Goal: Use online tool/utility: Utilize a website feature to perform a specific function

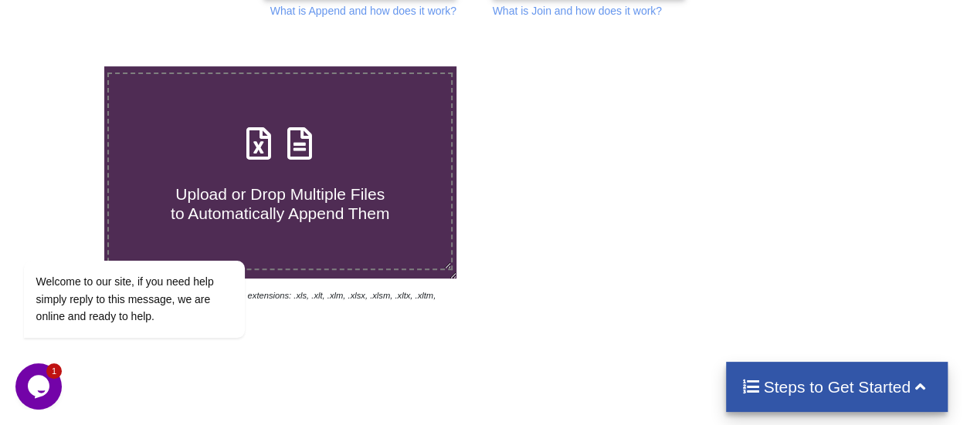
click at [340, 231] on label "Upload or Drop Multiple Files to Automatically Append Them" at bounding box center [279, 172] width 345 height 198
click at [64, 66] on input "Upload or Drop Multiple Files to Automatically Append Them" at bounding box center [64, 66] width 0 height 0
type input "C:\fakepath\Google - CPMO Invoice Tracker 2023 - CFO & POPs_V2.xlsm"
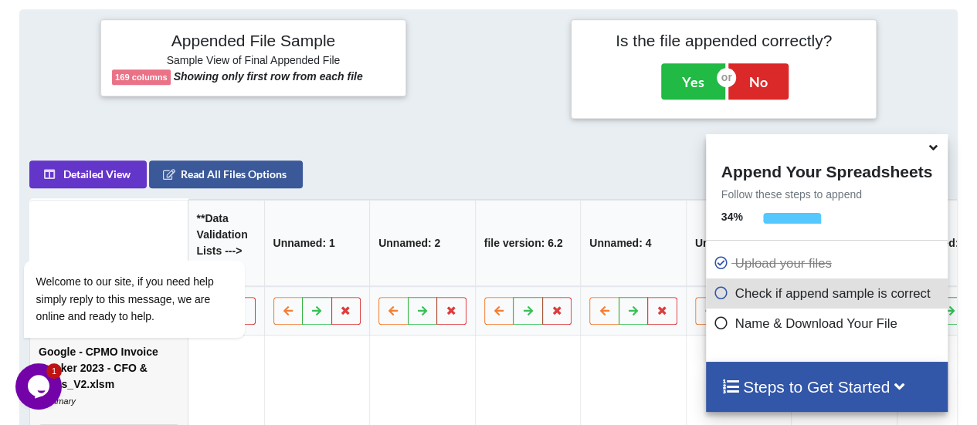
scroll to position [697, 0]
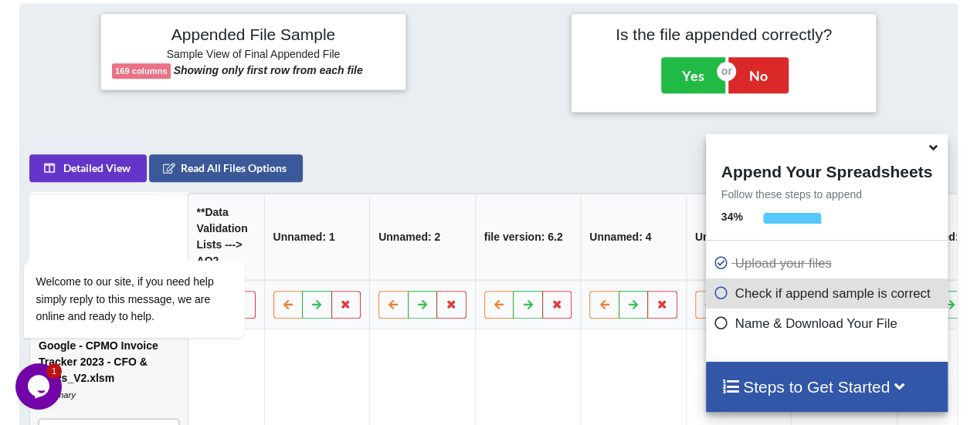
click at [936, 147] on icon at bounding box center [933, 145] width 16 height 14
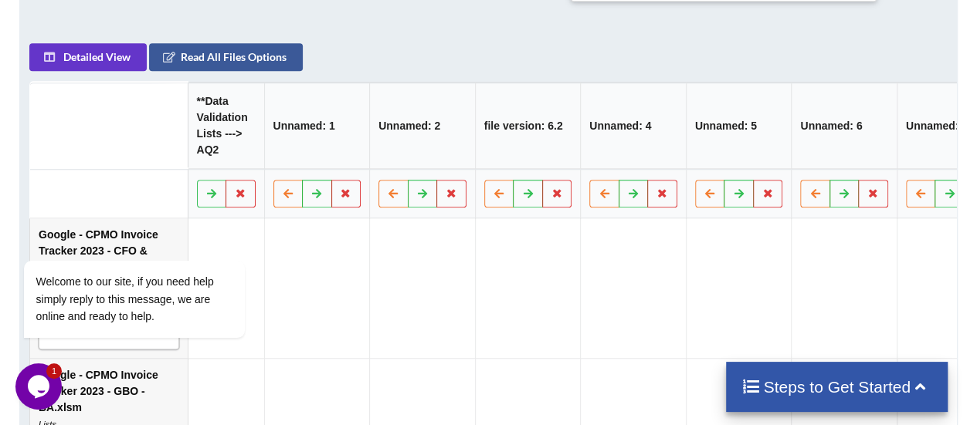
scroll to position [738, 0]
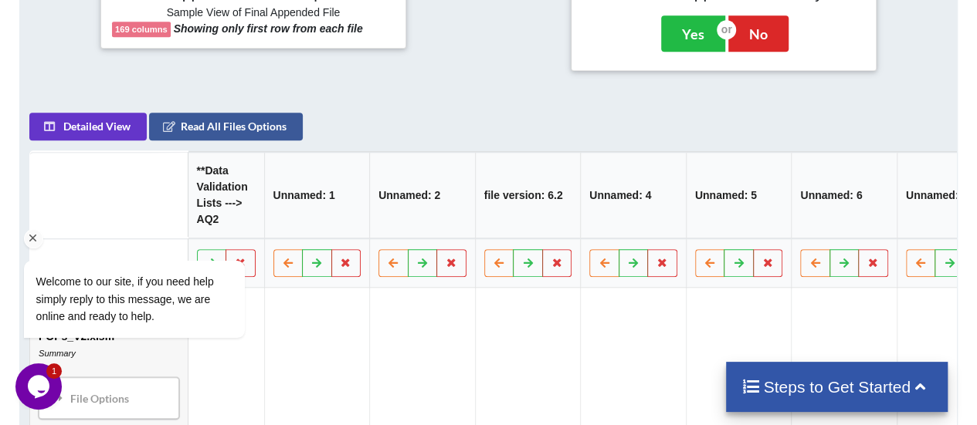
click at [219, 125] on div "Welcome to our site, if you need help simply reply to this message, we are onli…" at bounding box center [154, 235] width 278 height 235
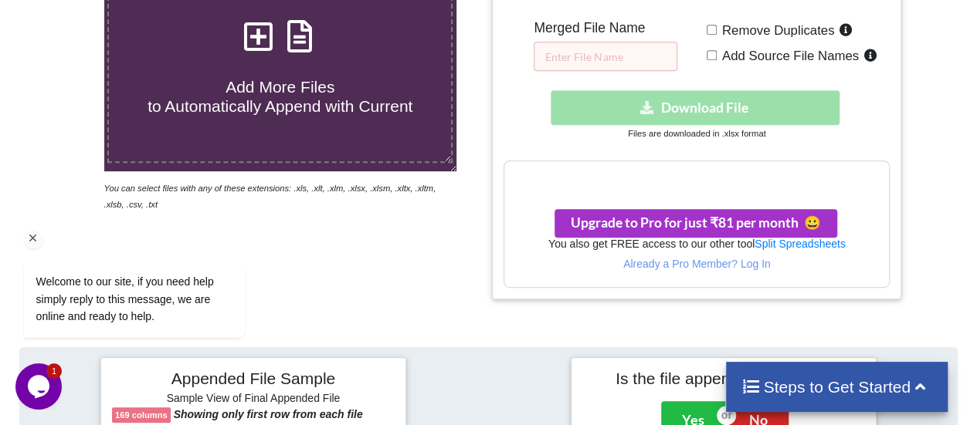
scroll to position [275, 0]
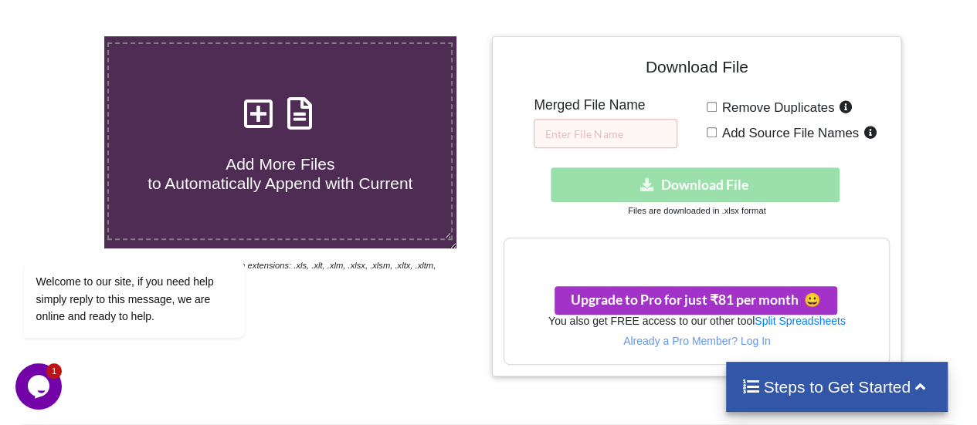
click at [710, 133] on input "Add Source File Names" at bounding box center [712, 132] width 10 height 10
checkbox input "true"
click at [711, 106] on input "Remove Duplicates" at bounding box center [712, 107] width 10 height 10
checkbox input "true"
click at [624, 132] on input "text" at bounding box center [606, 133] width 144 height 29
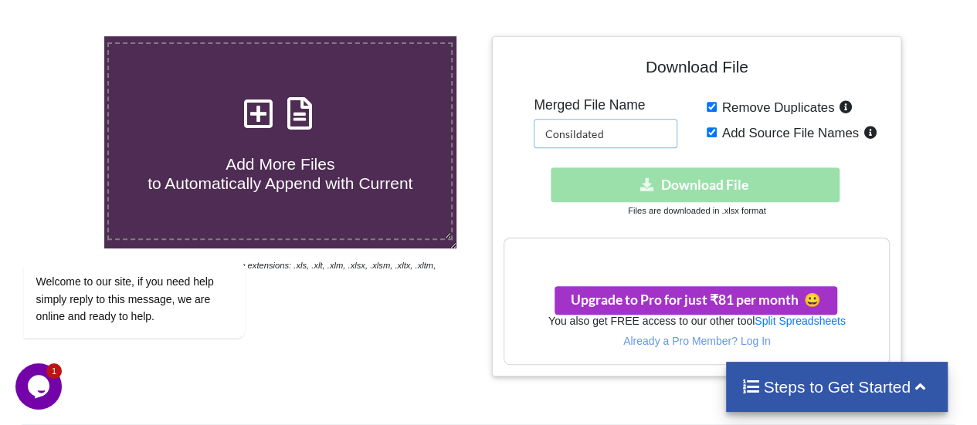
type input "Consildated"
click at [651, 185] on div "Download hidden Download File" at bounding box center [696, 185] width 386 height 35
click at [717, 104] on span "Remove Duplicates" at bounding box center [776, 107] width 118 height 15
click at [717, 104] on input "Remove Duplicates" at bounding box center [712, 107] width 10 height 10
checkbox input "false"
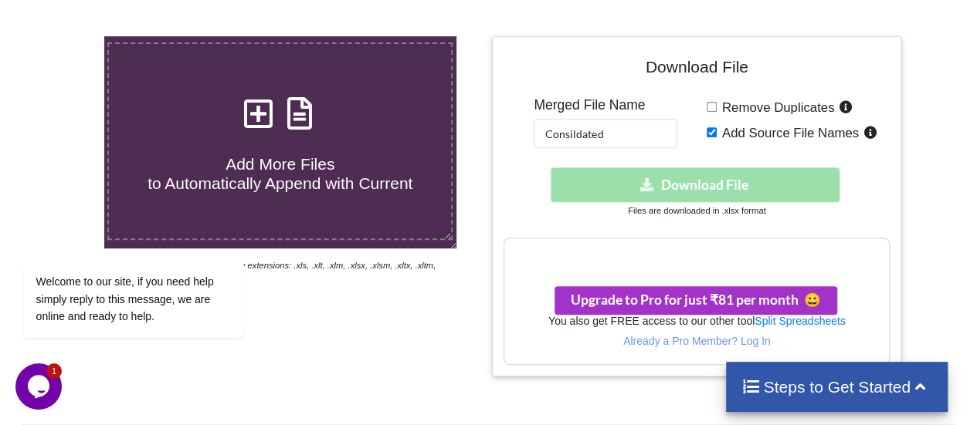
click at [710, 132] on input "Add Source File Names" at bounding box center [712, 132] width 10 height 10
checkbox input "false"
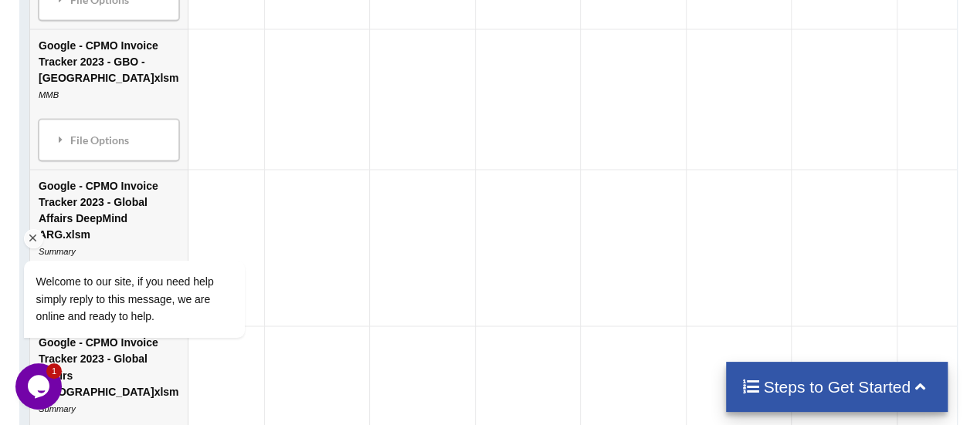
scroll to position [1279, 0]
